Goal: Task Accomplishment & Management: Manage account settings

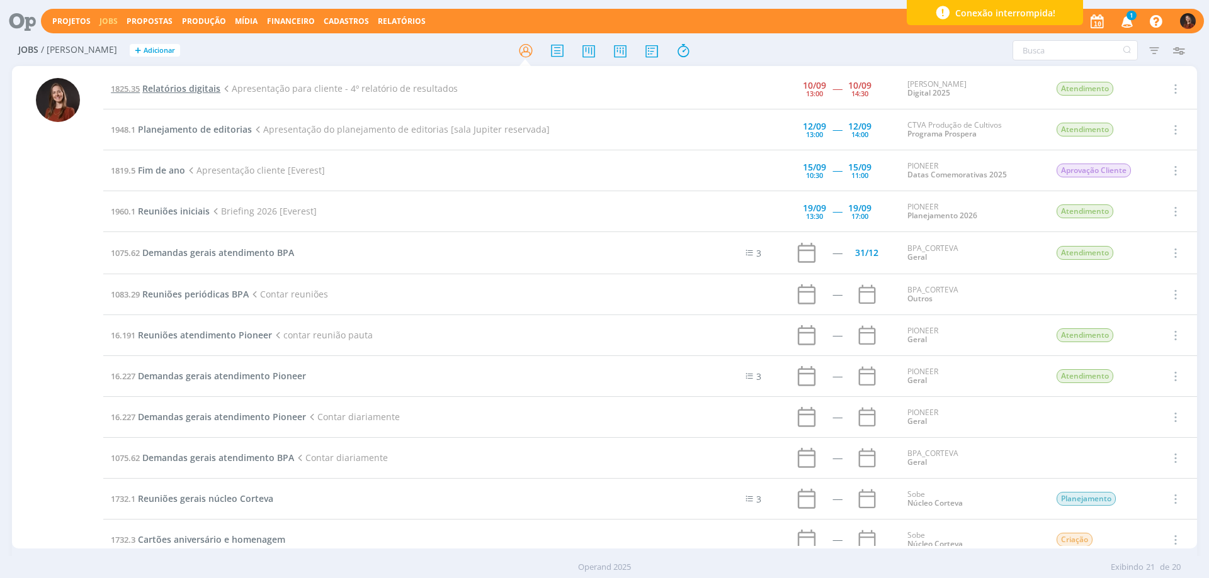
drag, startPoint x: 0, startPoint y: 0, endPoint x: 199, endPoint y: 88, distance: 217.6
click at [199, 88] on span "Relatórios digitais" at bounding box center [181, 88] width 78 height 12
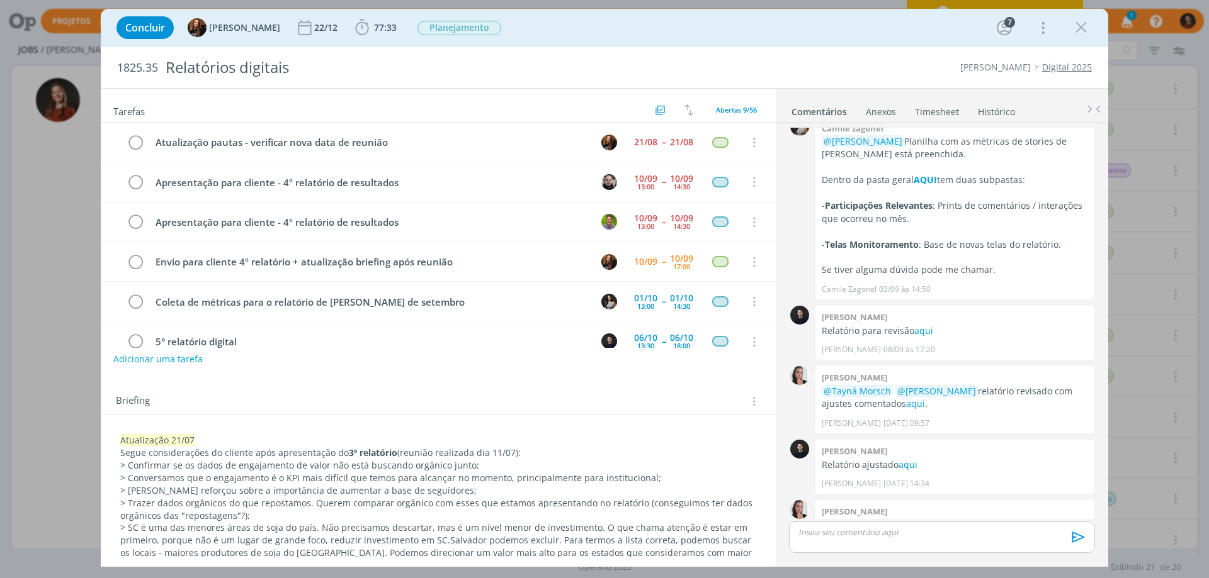
scroll to position [144, 0]
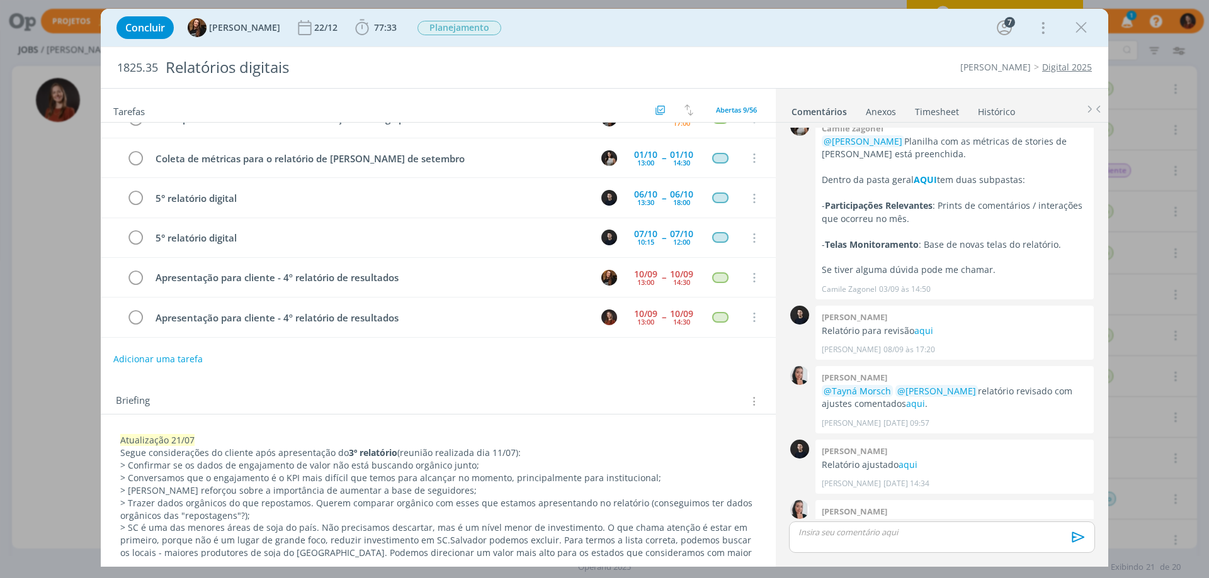
click at [929, 111] on link "Timesheet" at bounding box center [936, 109] width 45 height 18
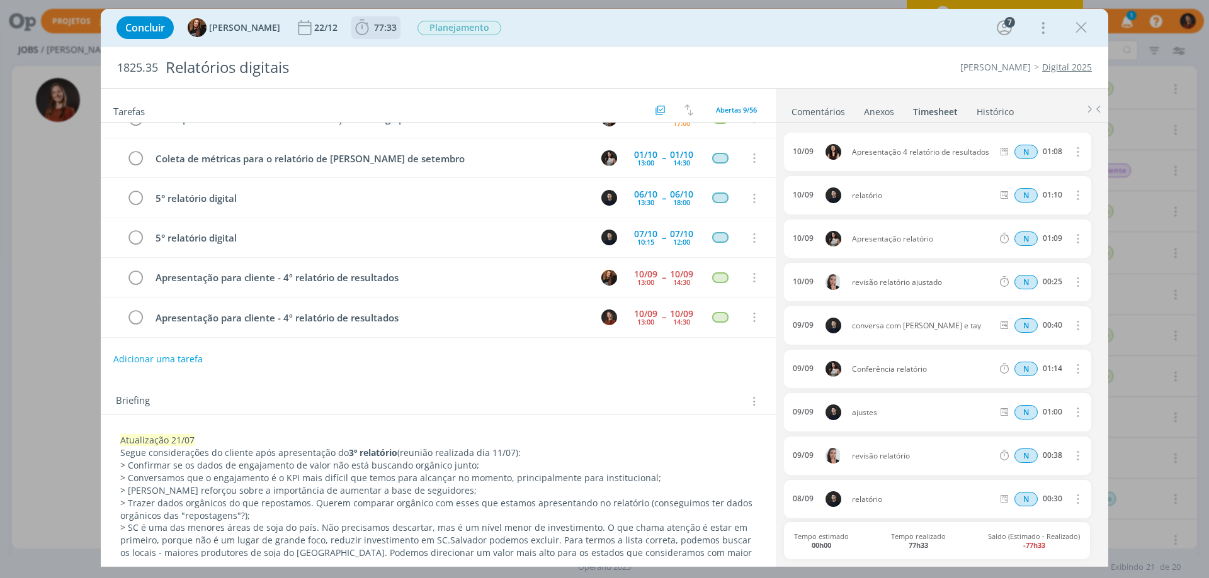
click at [374, 30] on span "77:33" at bounding box center [385, 27] width 23 height 12
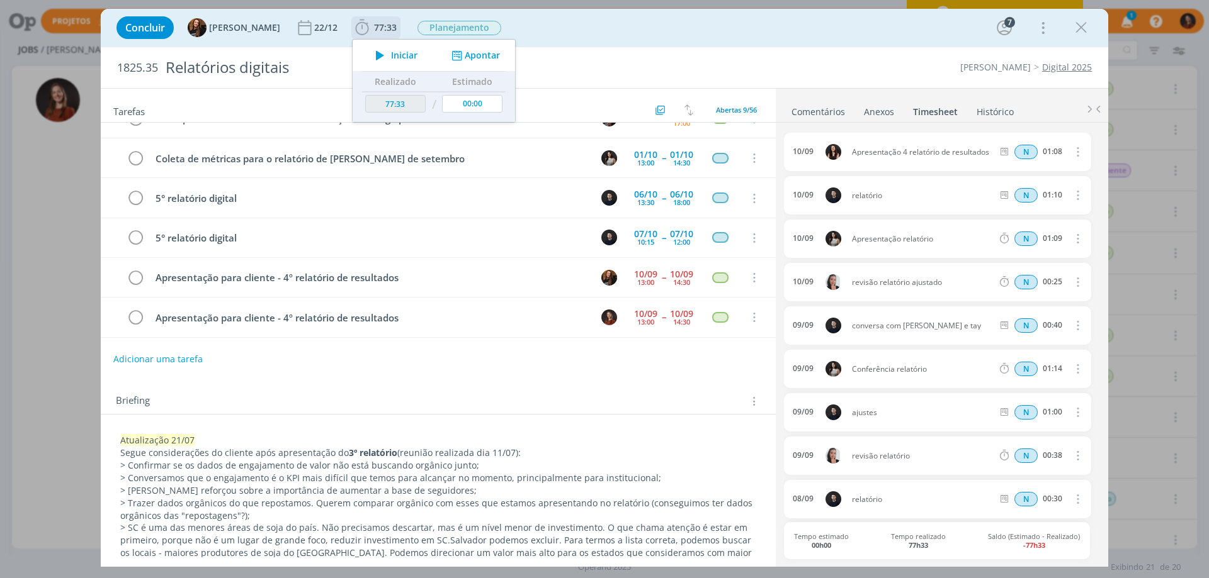
click at [468, 56] on button "Apontar" at bounding box center [474, 55] width 52 height 13
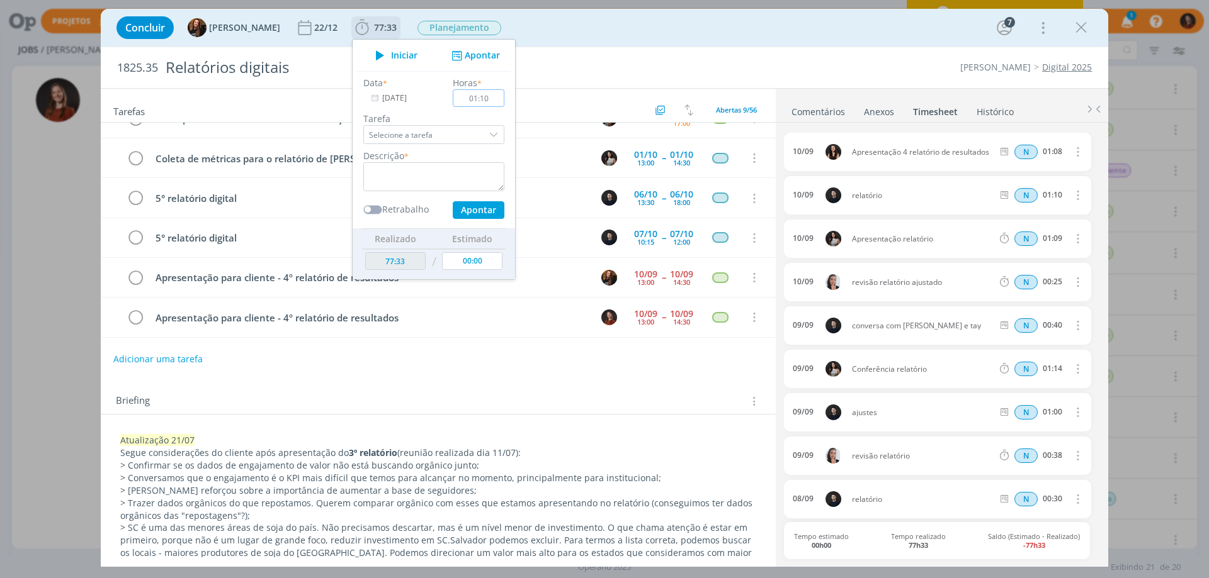
type input "01:10"
click at [397, 181] on textarea "dialog" at bounding box center [433, 176] width 141 height 29
type textarea "Apresentação relatório"
click at [471, 204] on button "Apontar" at bounding box center [479, 210] width 52 height 18
type input "00:00"
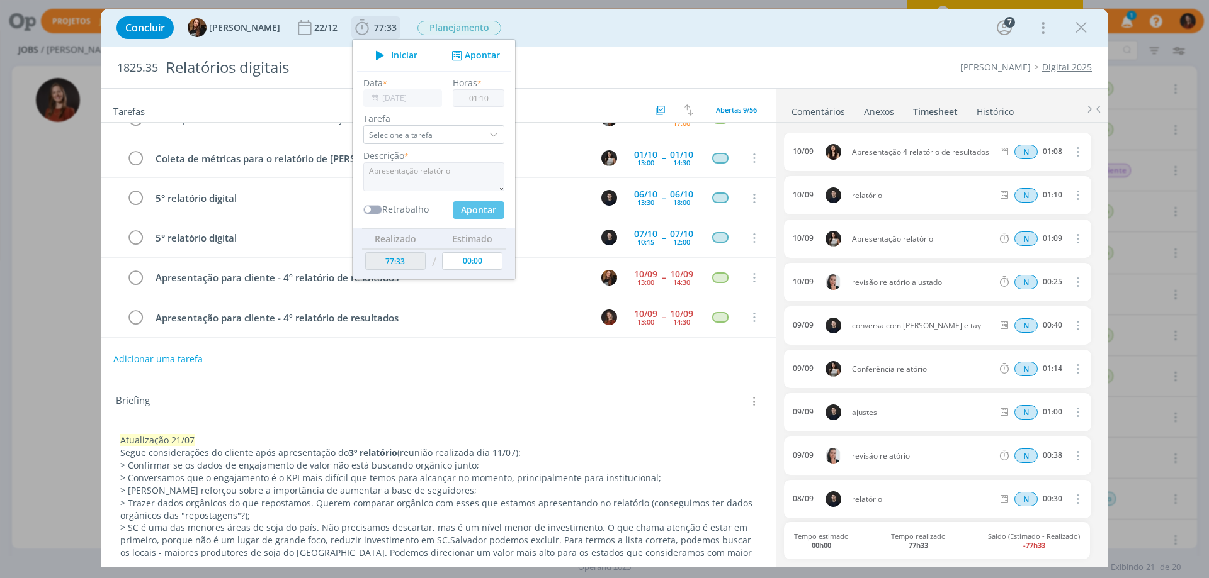
type input "78:43"
click at [500, 372] on div "Tarefas Usar Job de template Criar template a partir deste job Visualizar Templ…" at bounding box center [438, 323] width 675 height 469
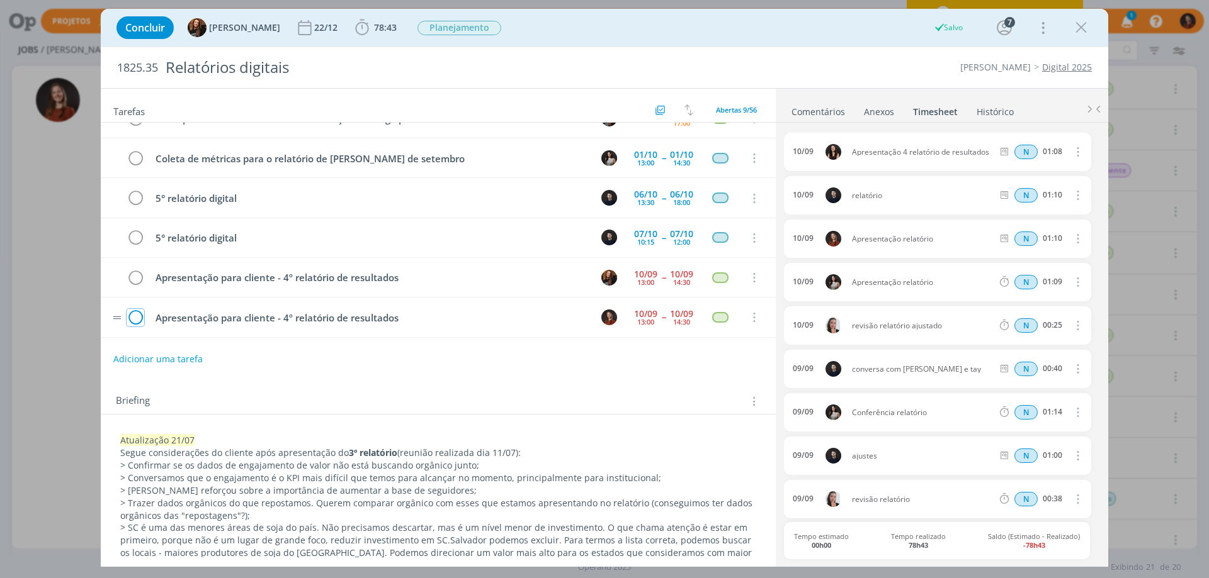
click at [137, 322] on icon "dialog" at bounding box center [136, 317] width 18 height 19
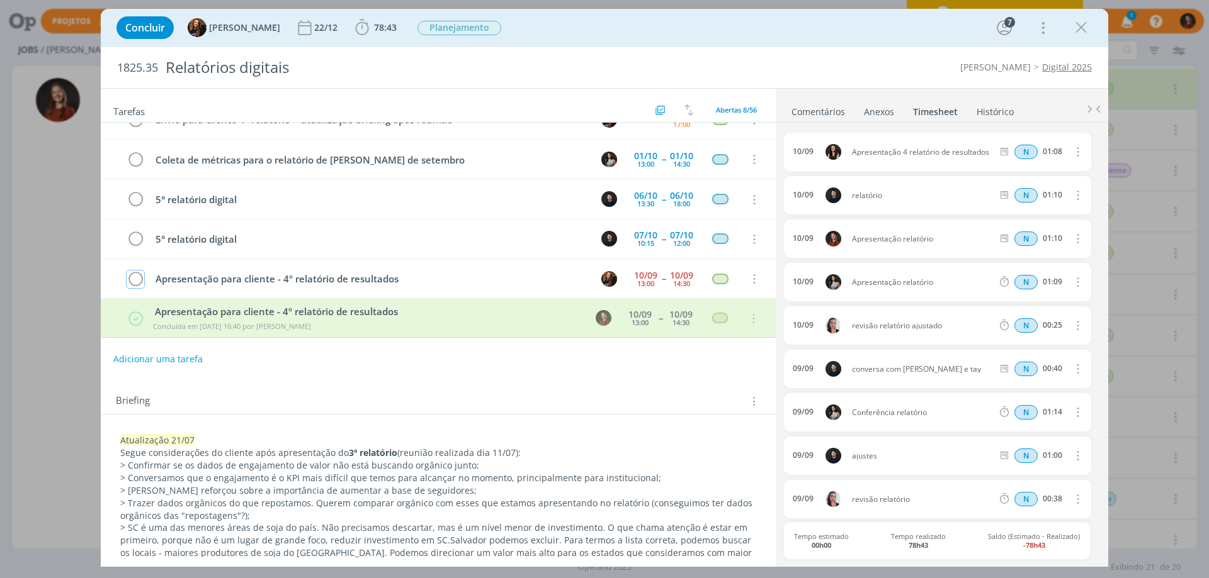
scroll to position [142, 0]
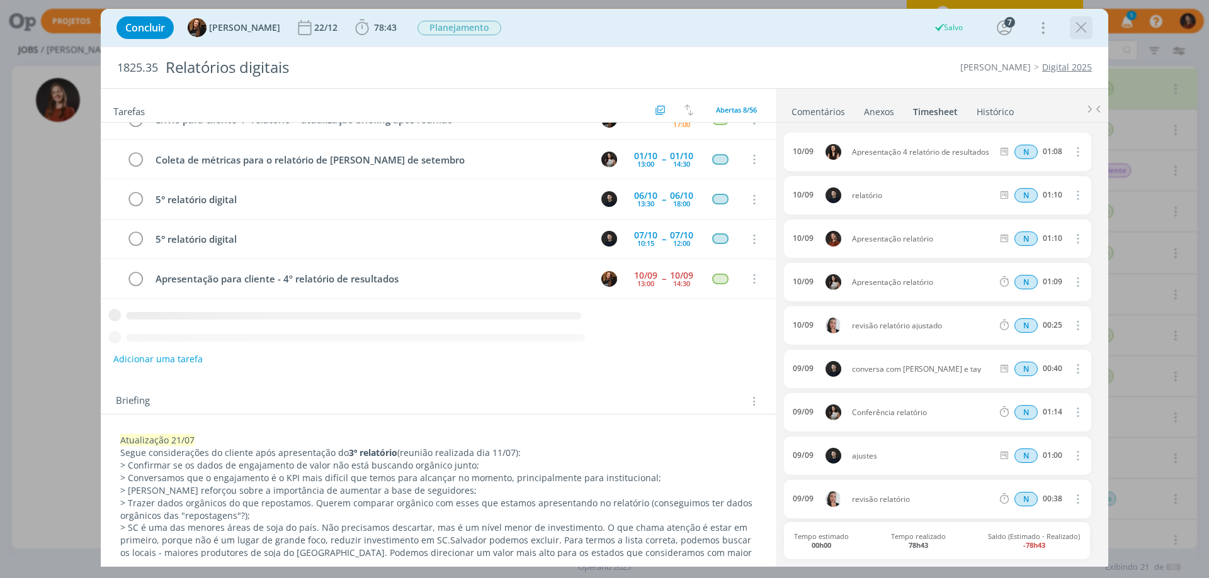
click at [1086, 29] on icon "dialog" at bounding box center [1080, 27] width 19 height 19
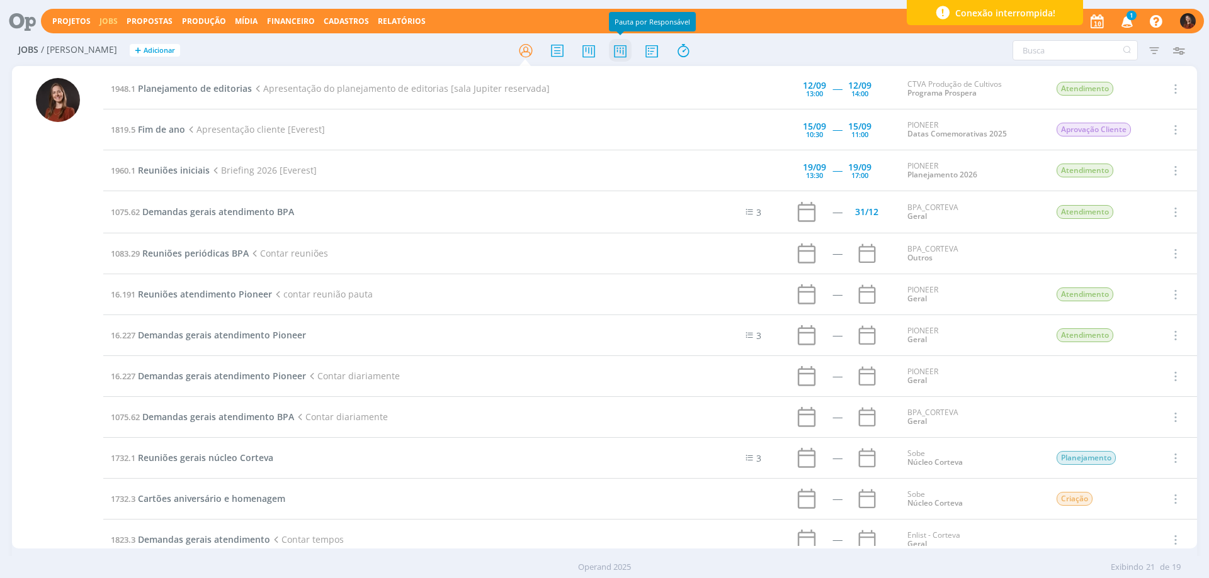
click at [627, 55] on icon at bounding box center [620, 50] width 23 height 25
